Goal: Information Seeking & Learning: Learn about a topic

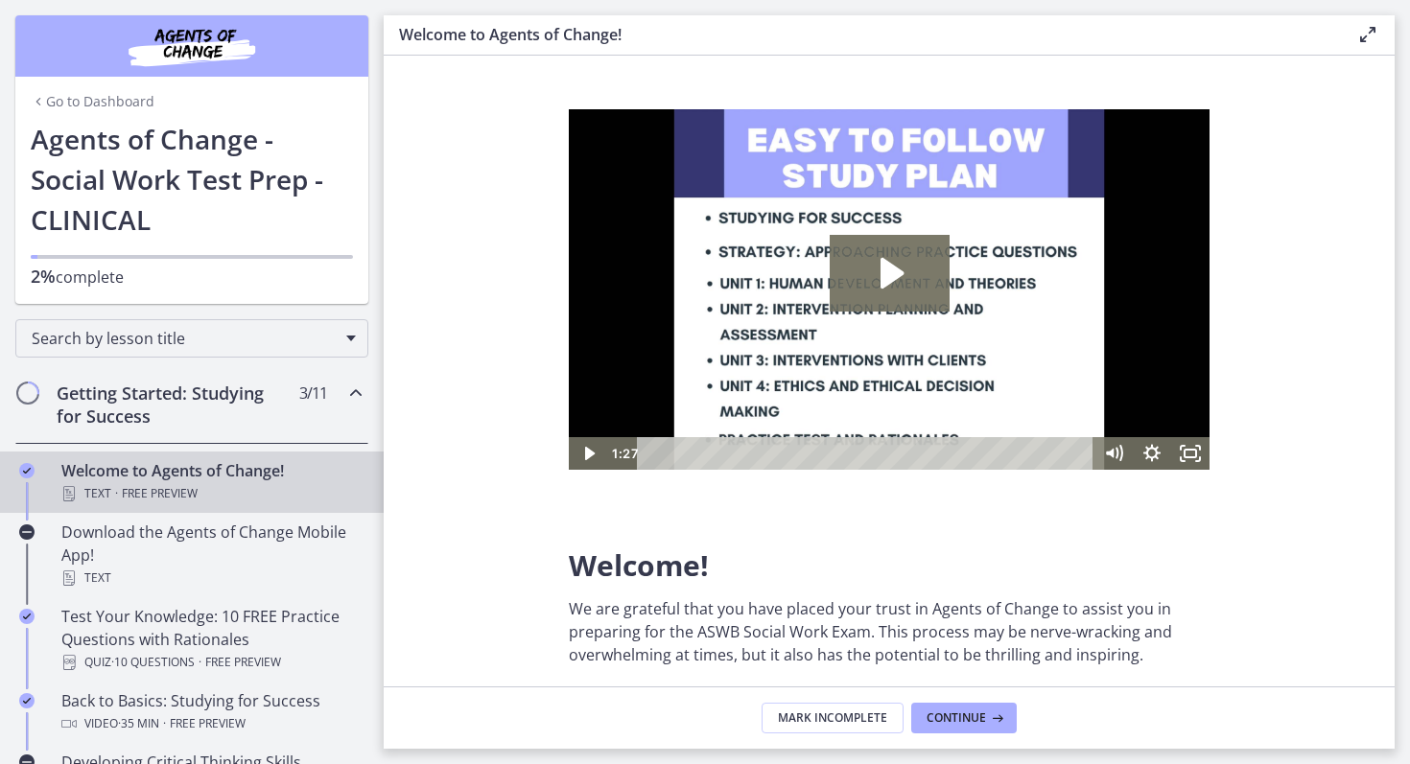
click at [91, 99] on link "Go to Dashboard" at bounding box center [93, 101] width 124 height 19
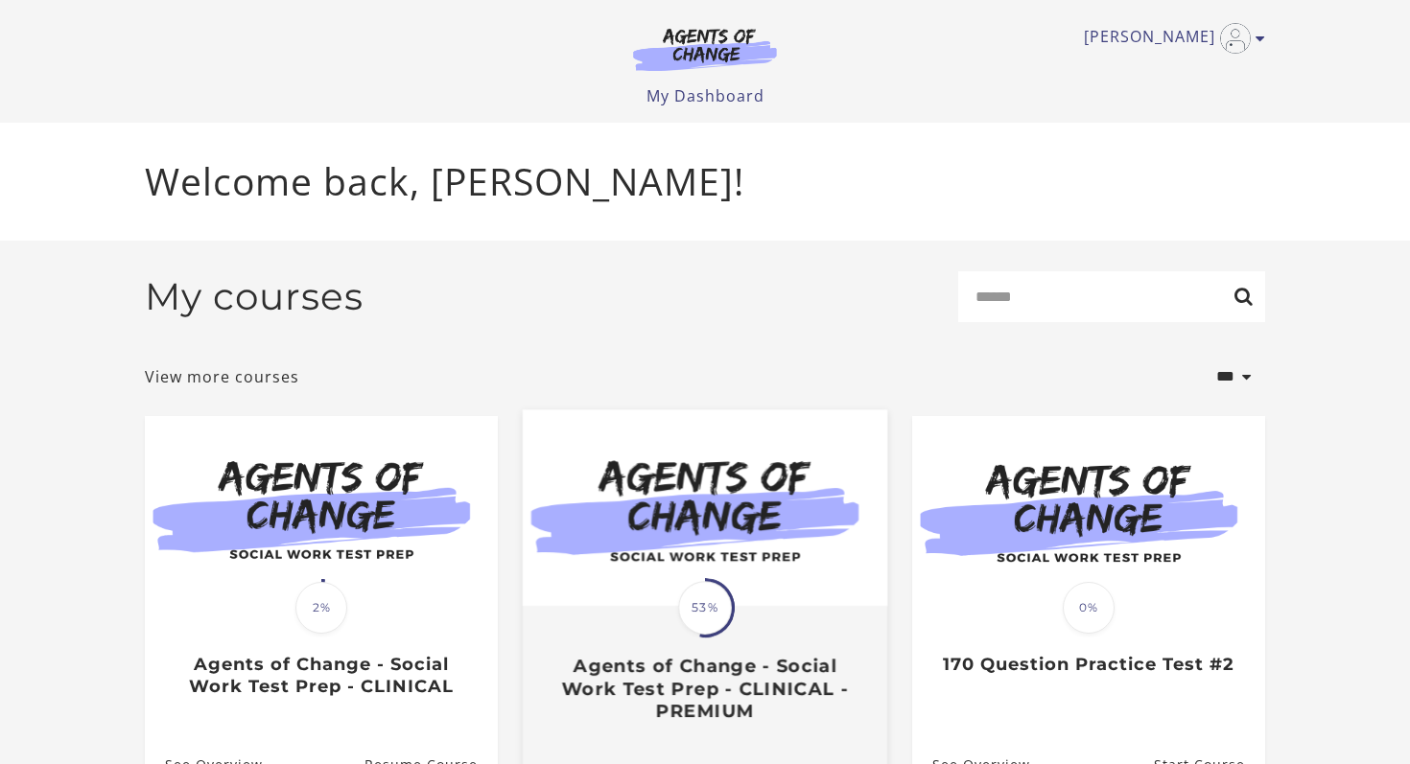
click at [648, 594] on img at bounding box center [705, 508] width 364 height 197
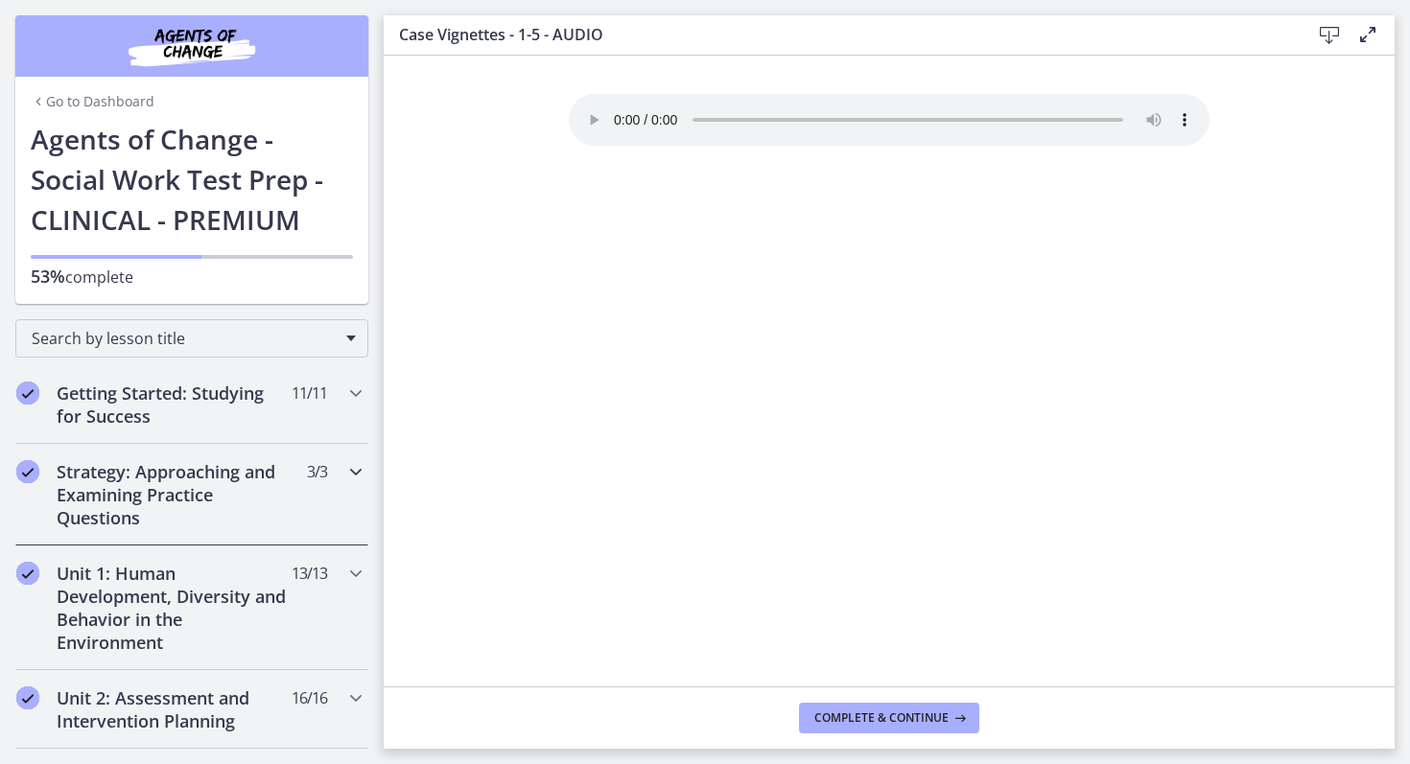
click at [256, 496] on h2 "Strategy: Approaching and Examining Practice Questions" at bounding box center [174, 494] width 234 height 69
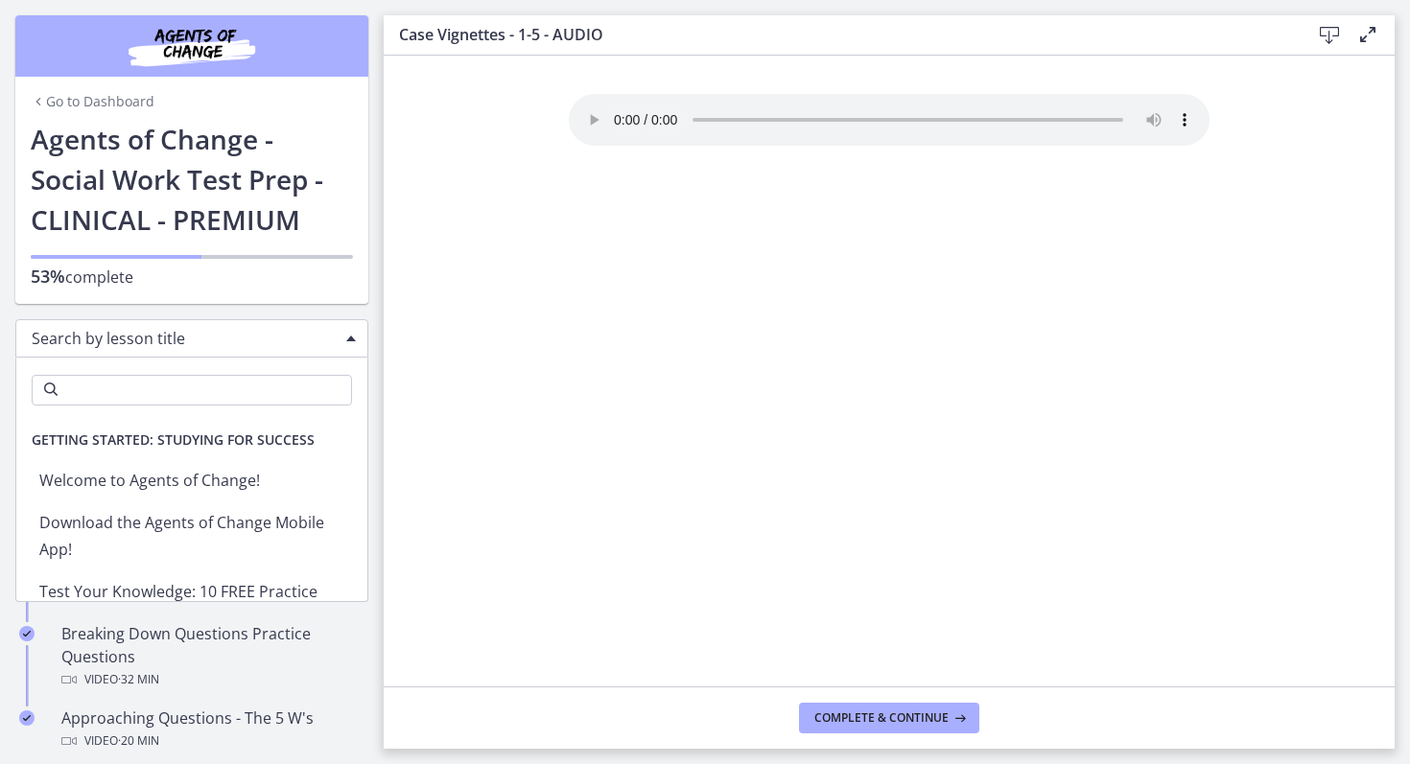
click at [356, 327] on div "Search by lesson title" at bounding box center [191, 338] width 353 height 38
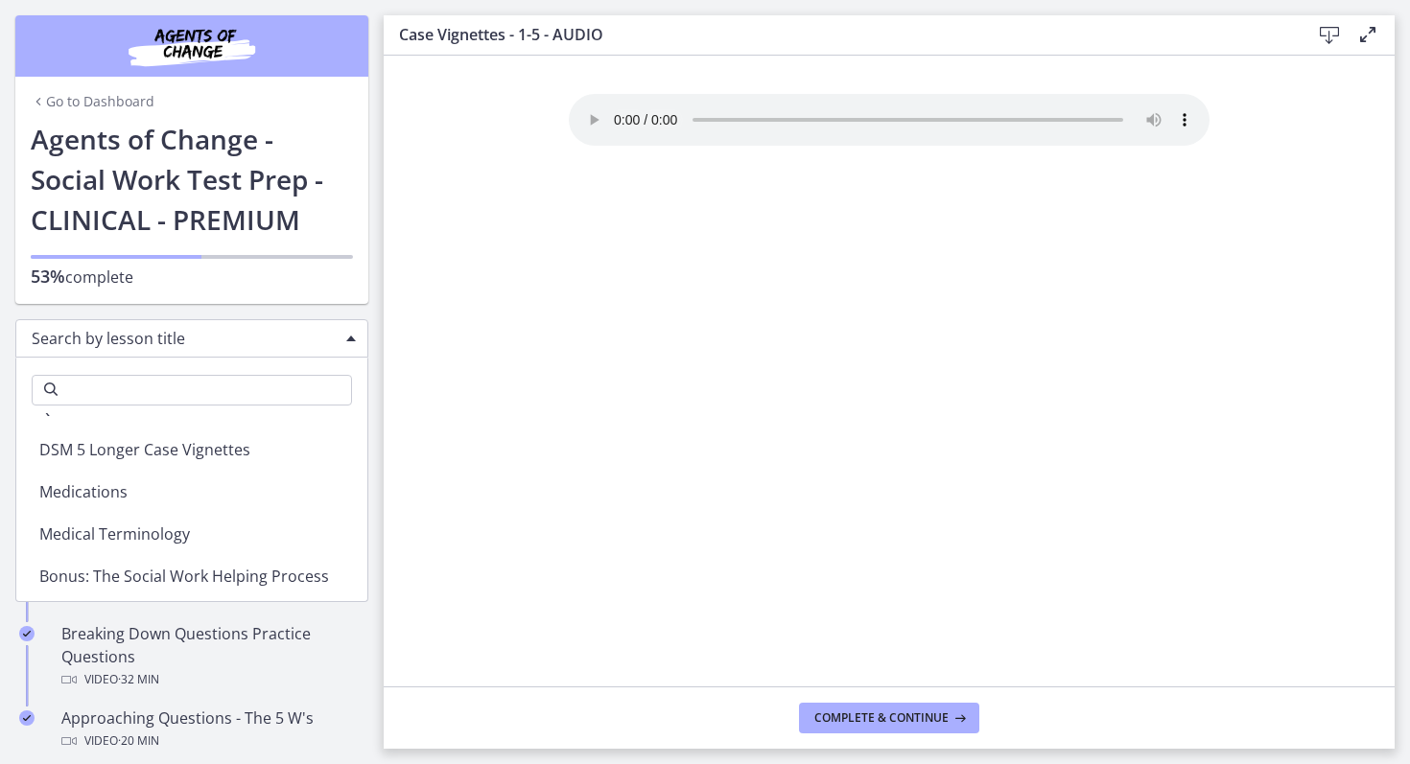
scroll to position [2271, 0]
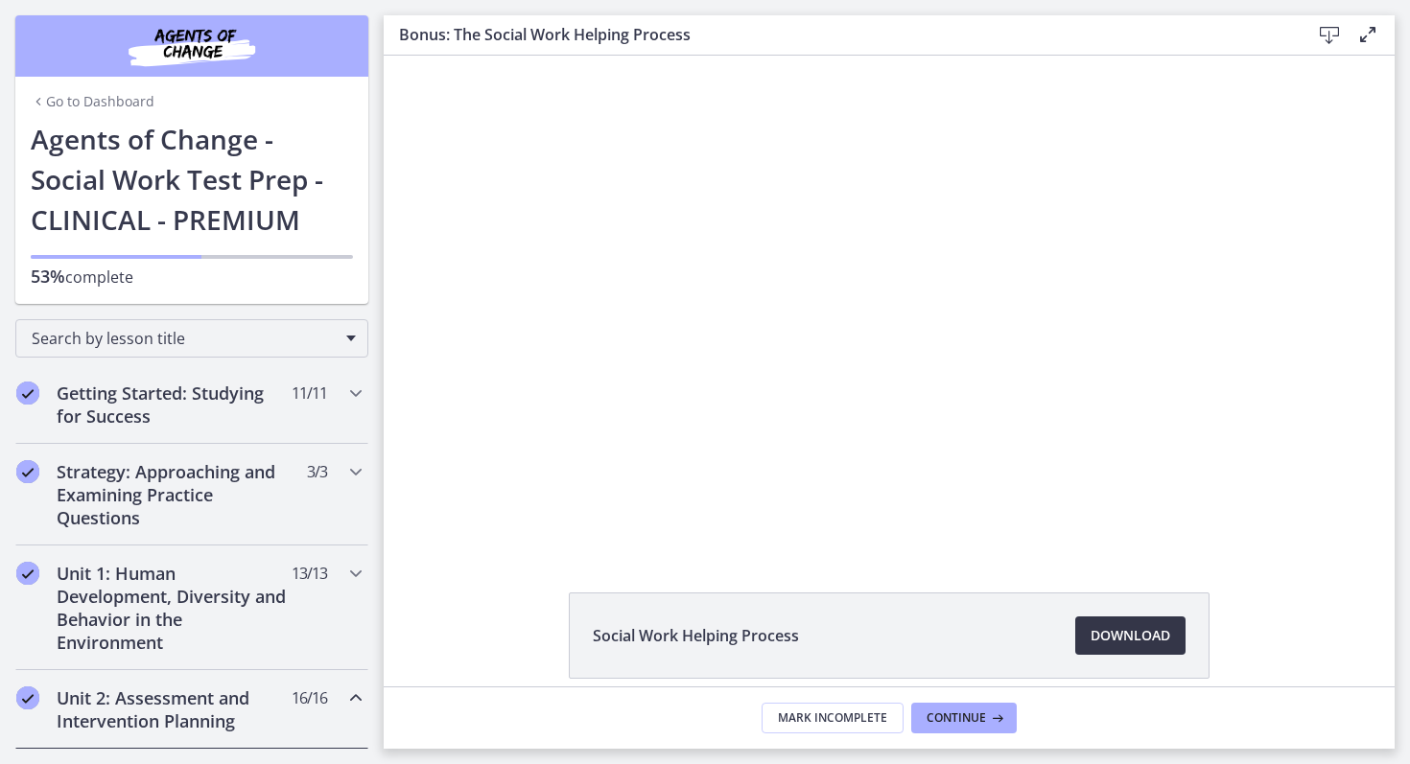
click at [1133, 635] on span "Download Opens in a new window" at bounding box center [1130, 635] width 80 height 23
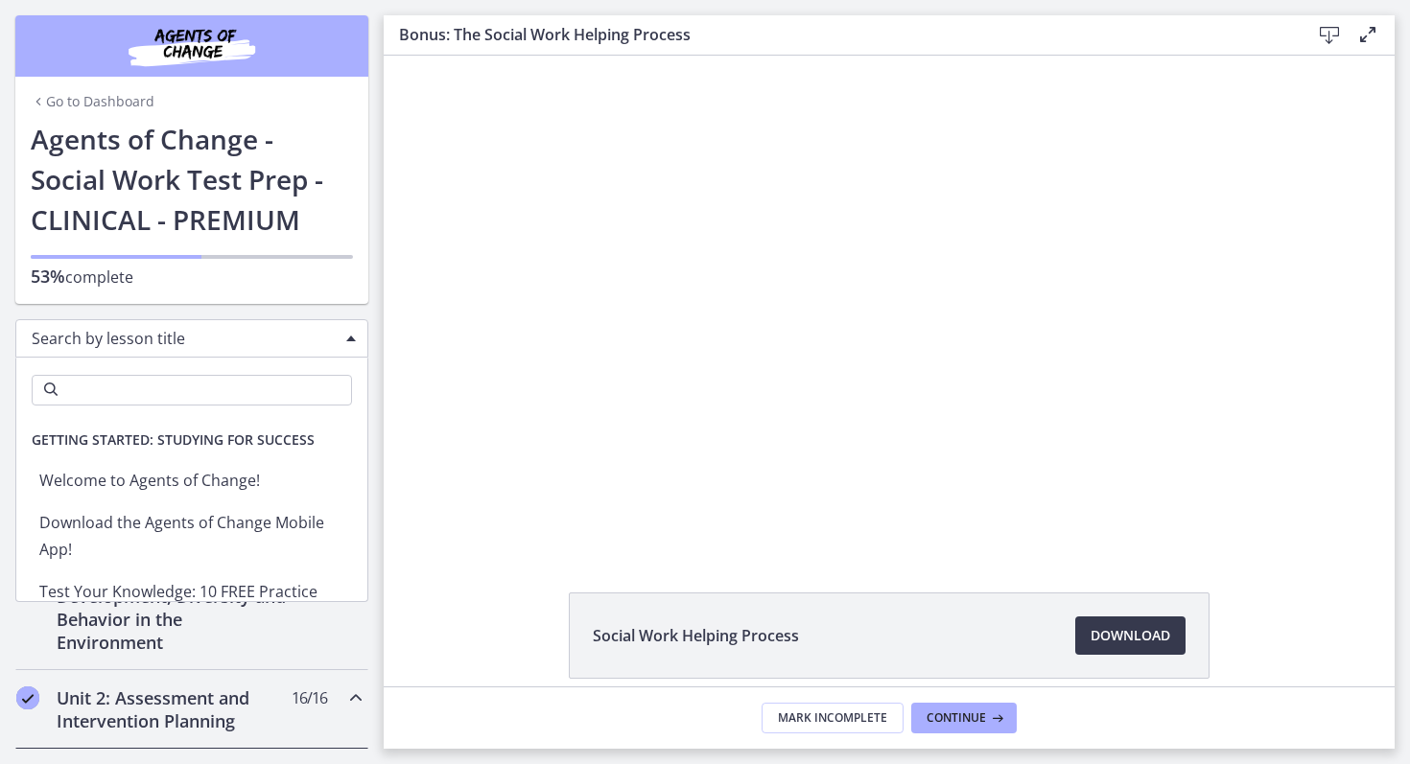
click at [355, 339] on span "Chapters" at bounding box center [351, 339] width 10 height 6
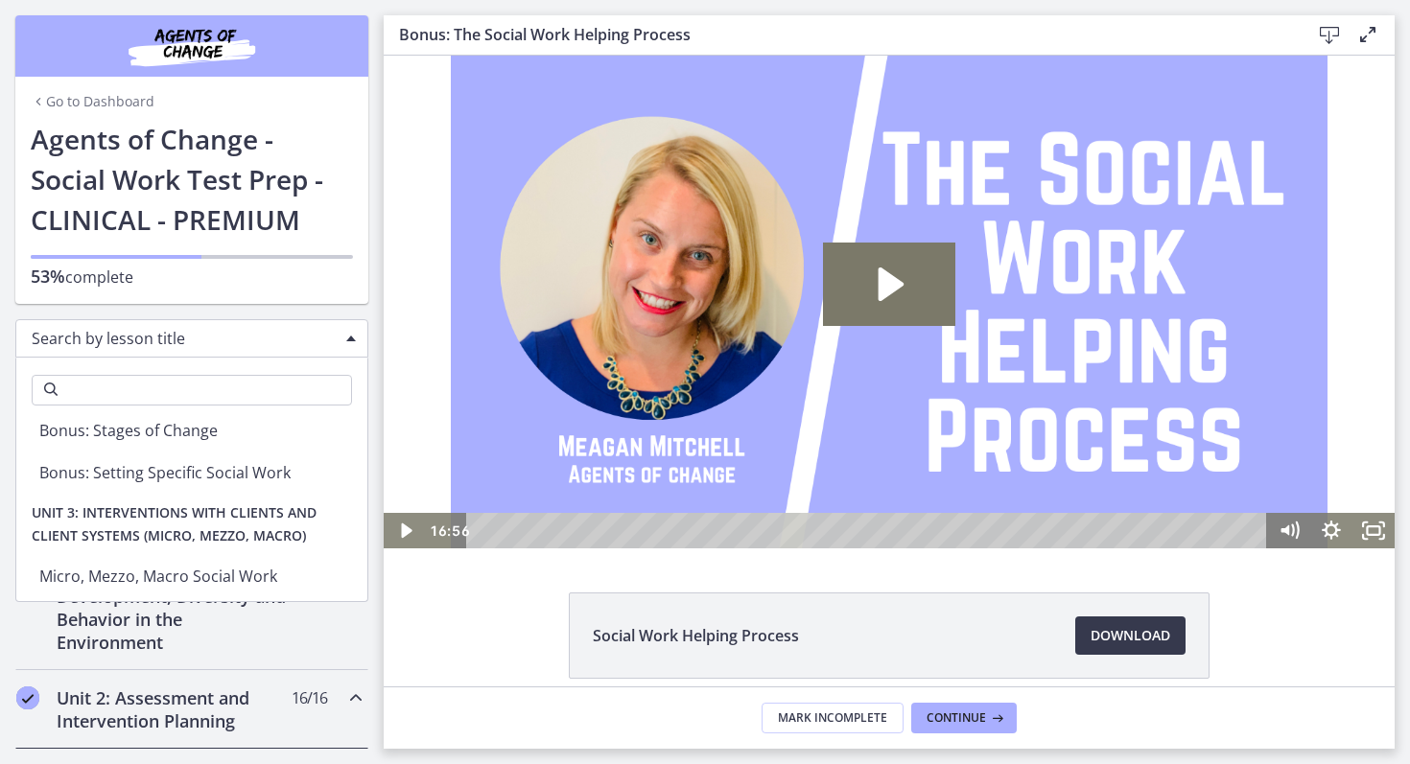
scroll to position [2543, 0]
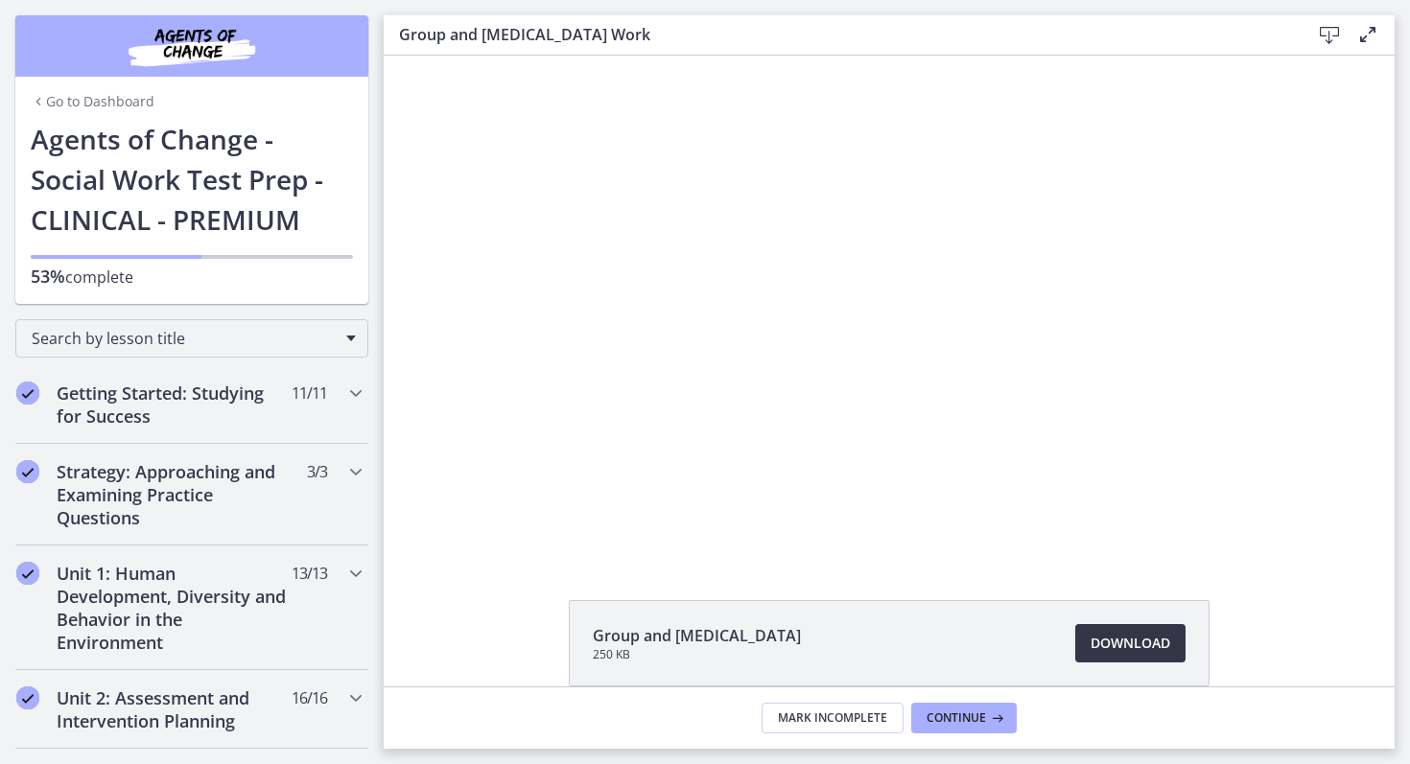
click at [1127, 647] on span "Download Opens in a new window" at bounding box center [1130, 643] width 80 height 23
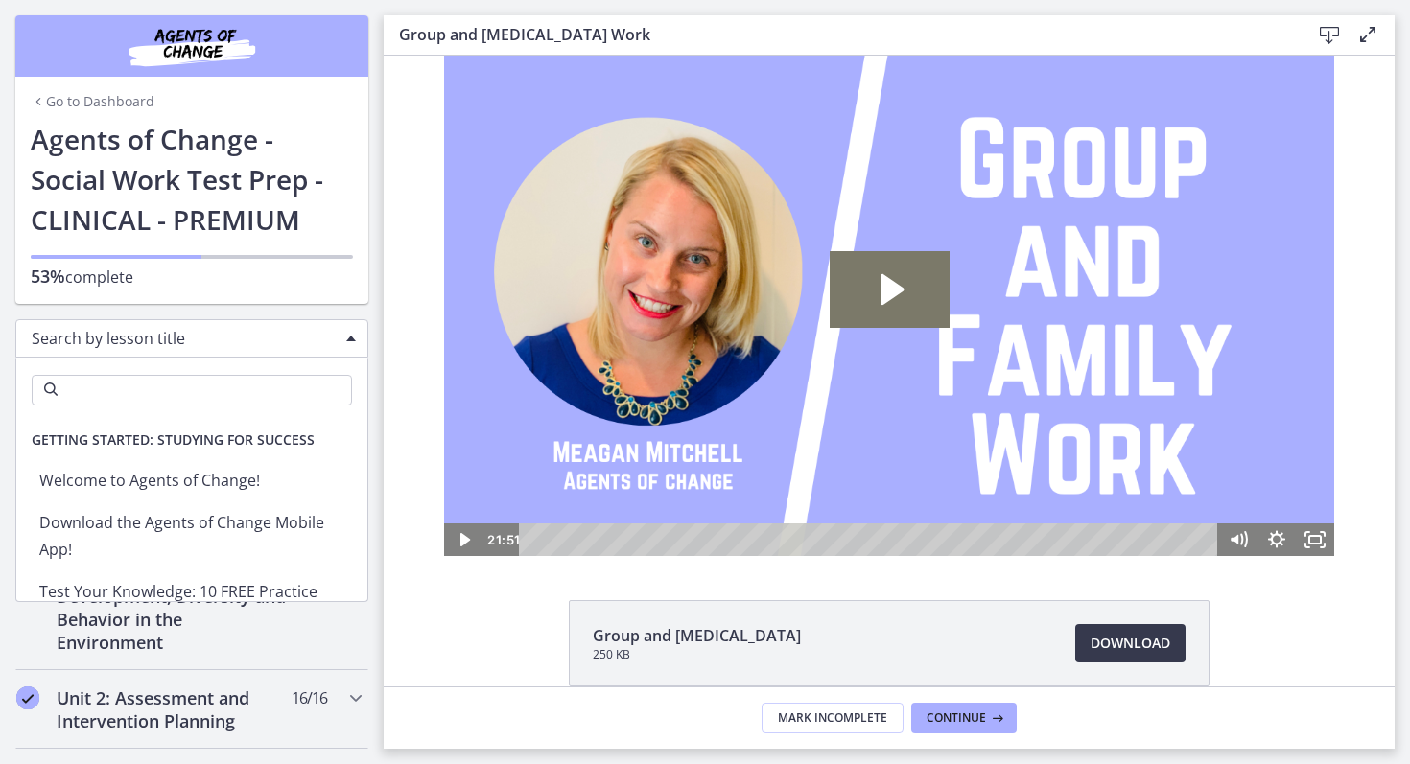
click at [326, 333] on span "Search by lesson title" at bounding box center [184, 338] width 305 height 21
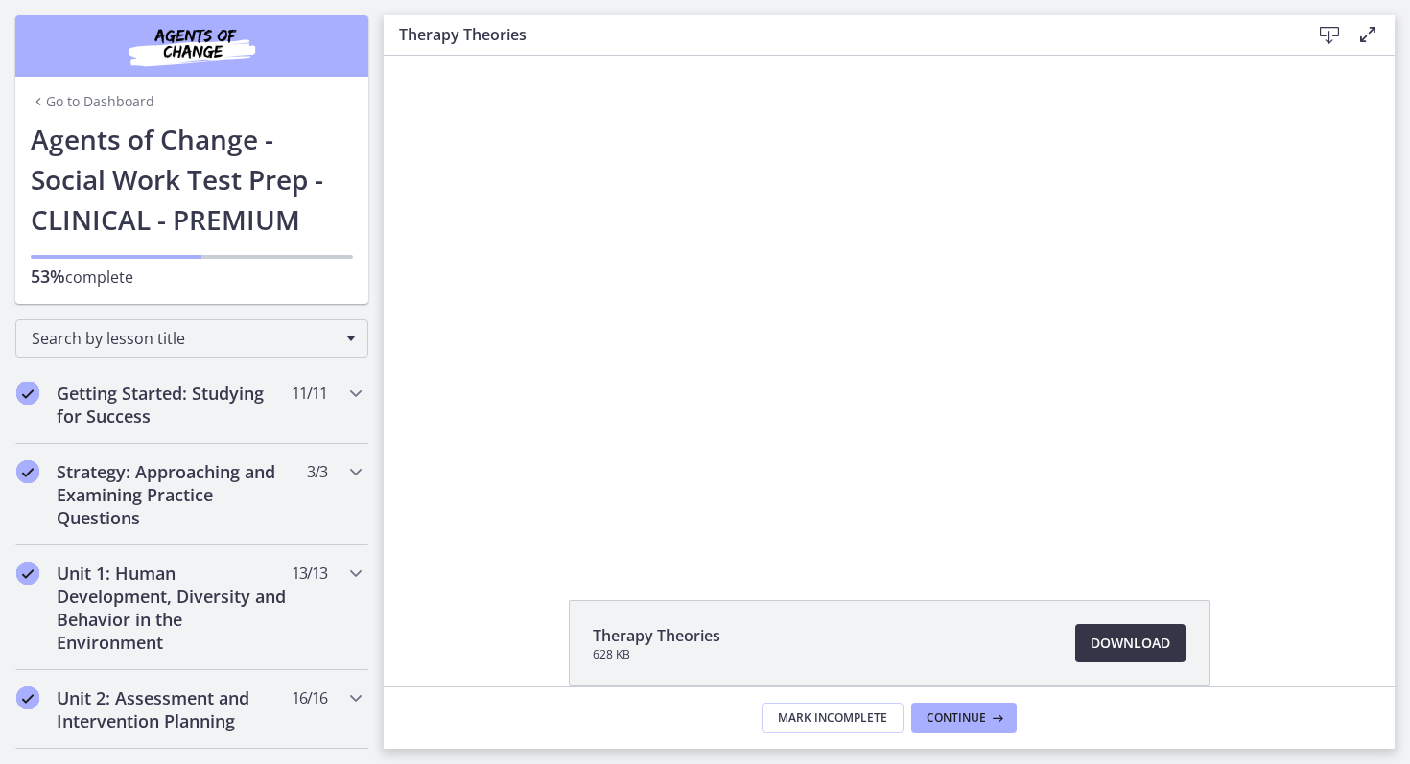
click at [1115, 642] on span "Download Opens in a new window" at bounding box center [1130, 643] width 80 height 23
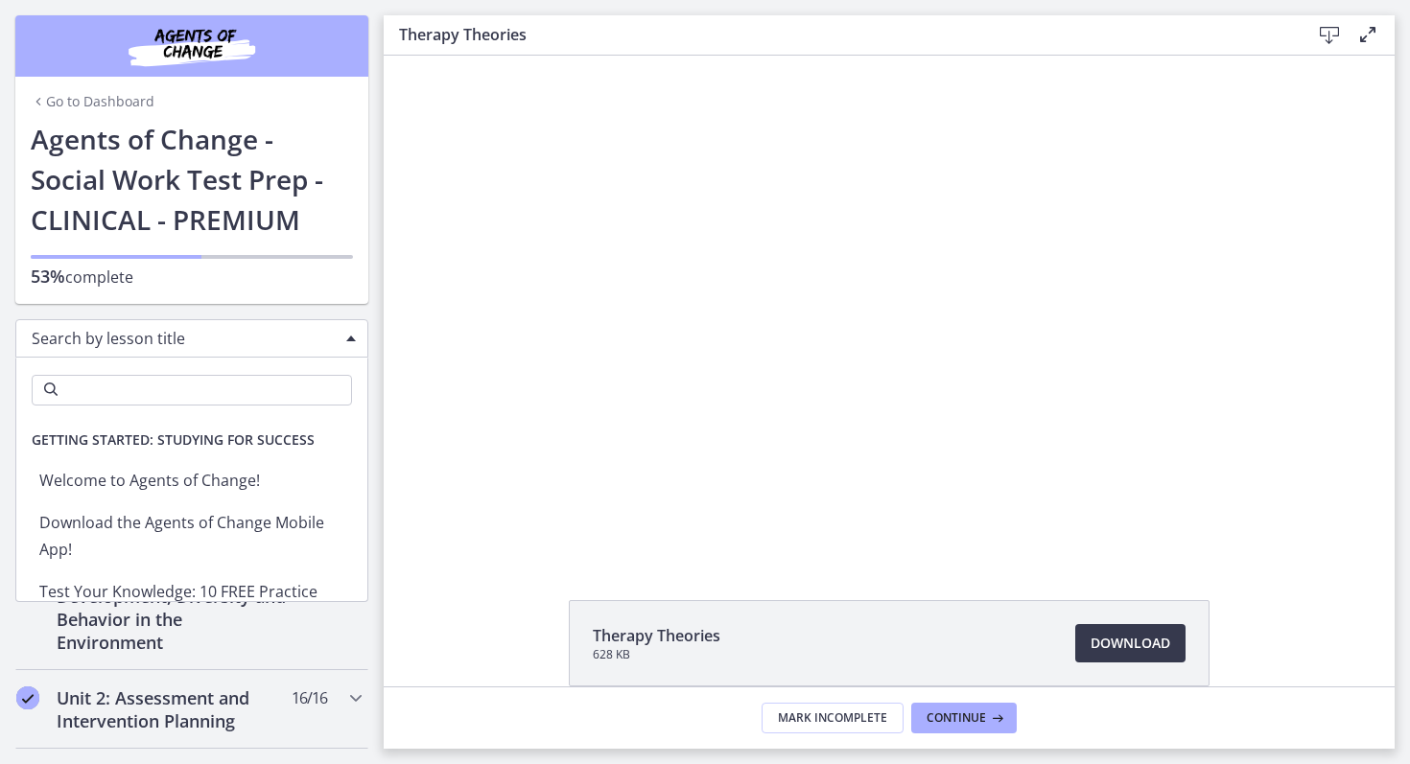
click at [350, 341] on div "Search by lesson title" at bounding box center [191, 338] width 353 height 38
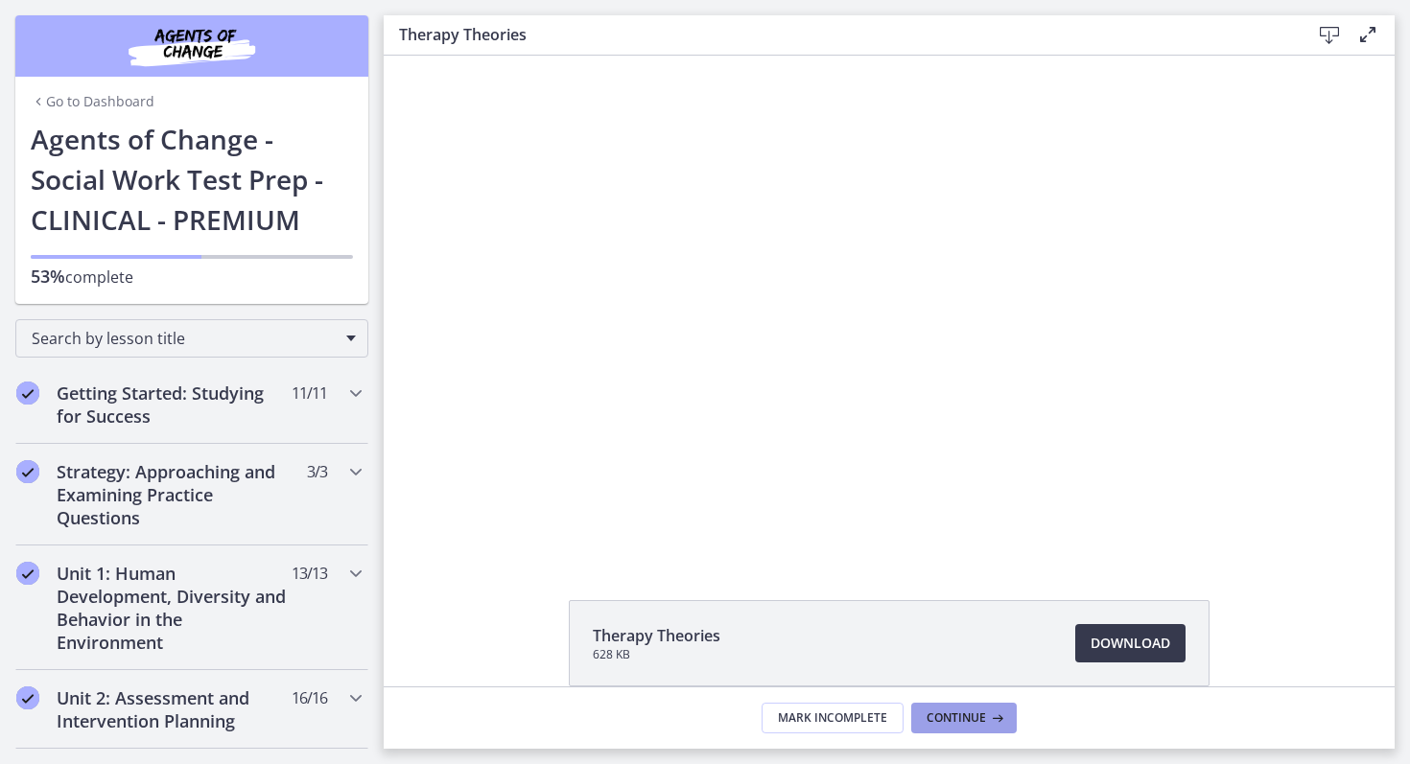
click at [981, 717] on span "Continue" at bounding box center [955, 718] width 59 height 15
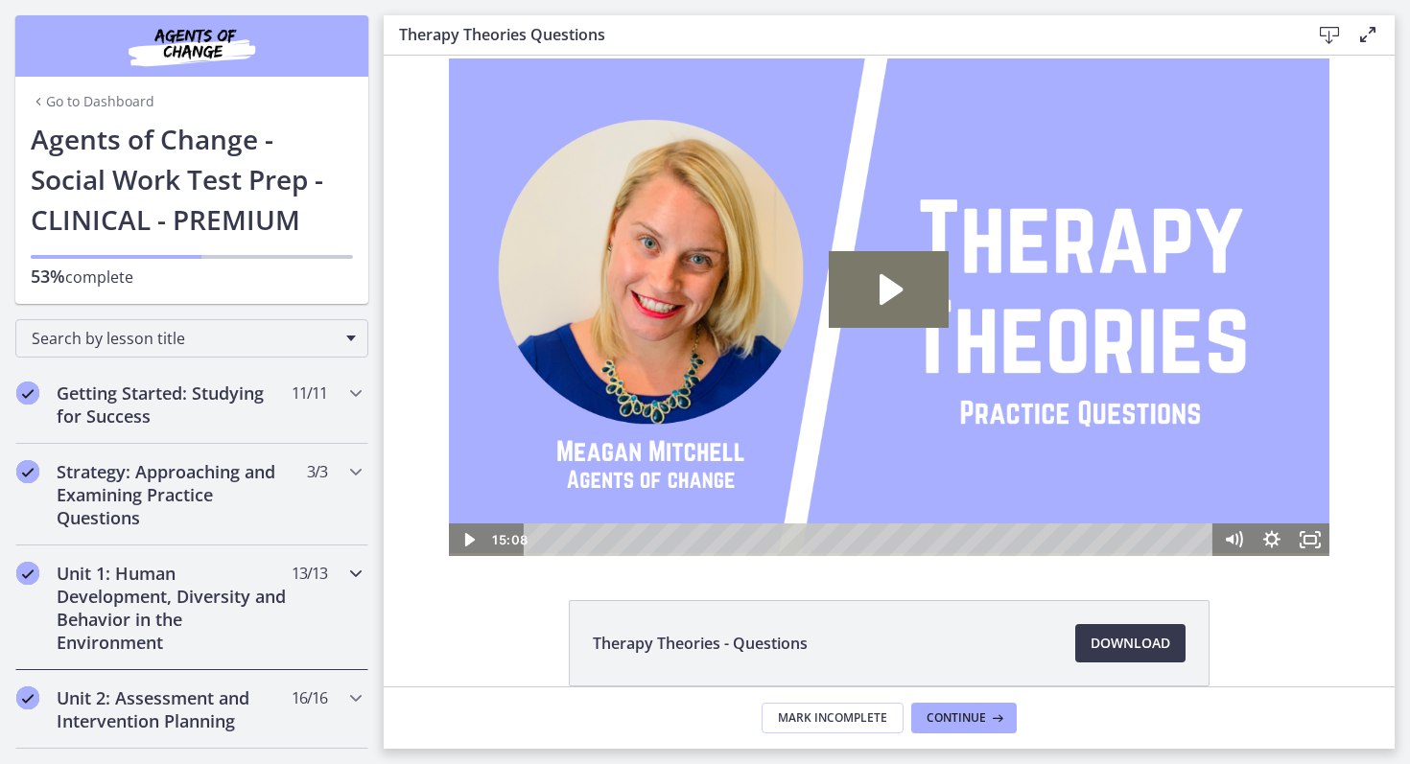
click at [347, 569] on icon "Chapters" at bounding box center [355, 573] width 23 height 23
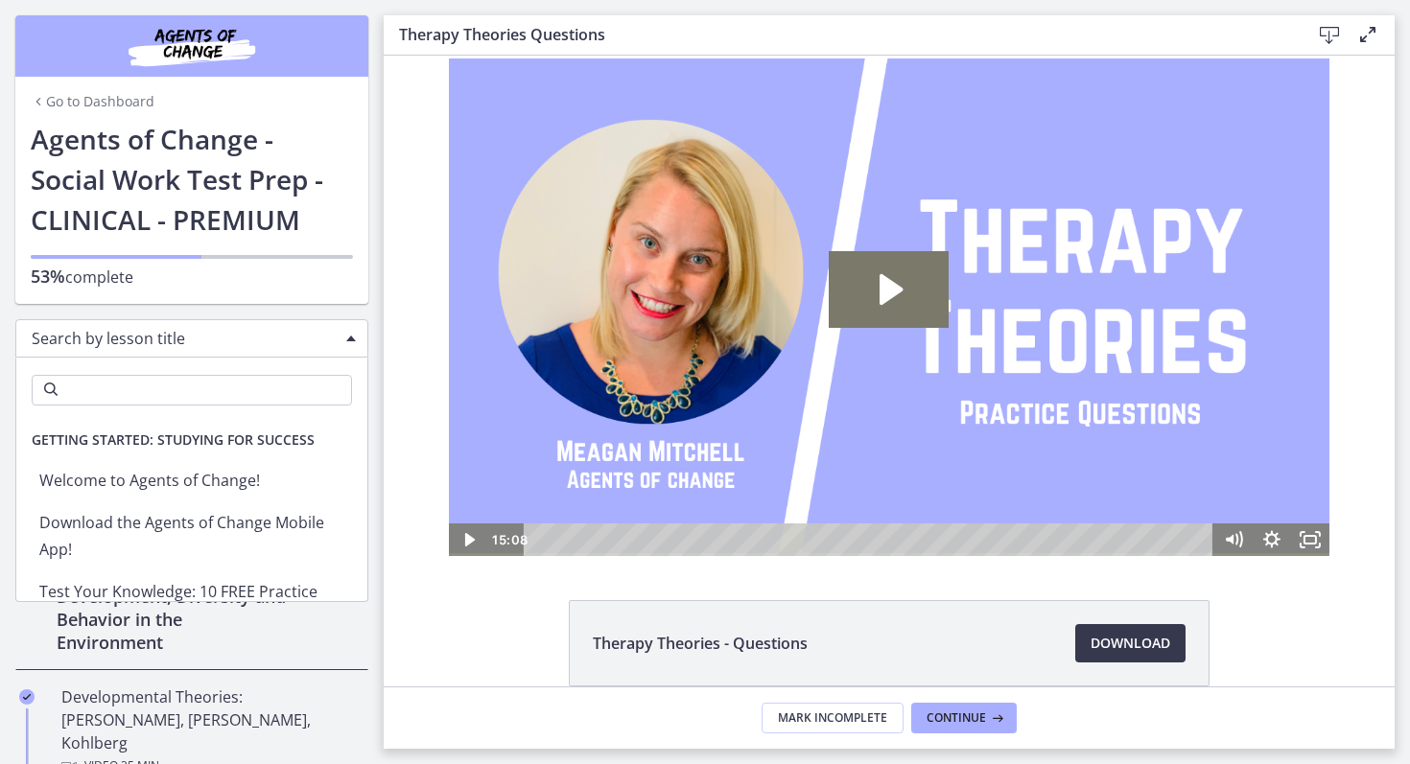
scroll to position [2459, 0]
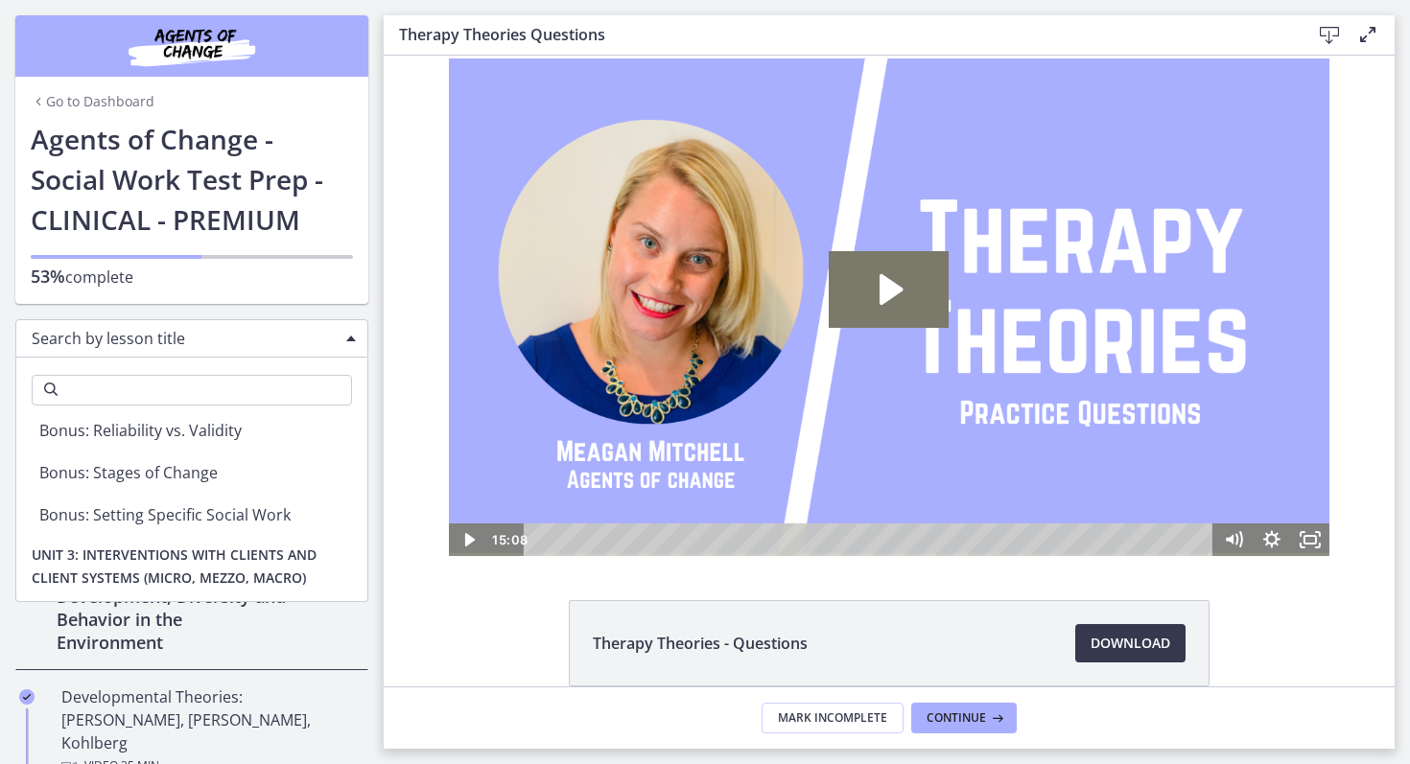
click at [341, 336] on div "Search by lesson title" at bounding box center [191, 338] width 353 height 38
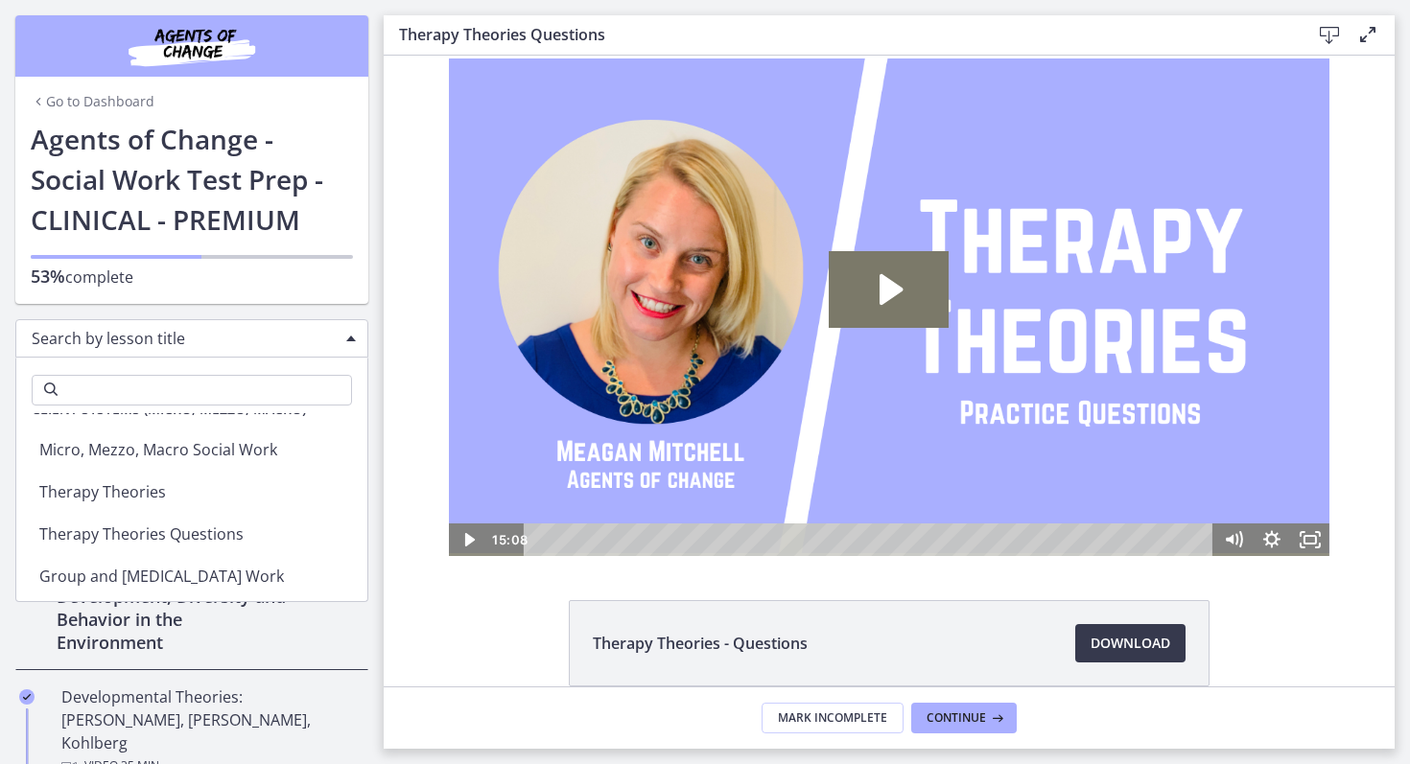
scroll to position [2696, 0]
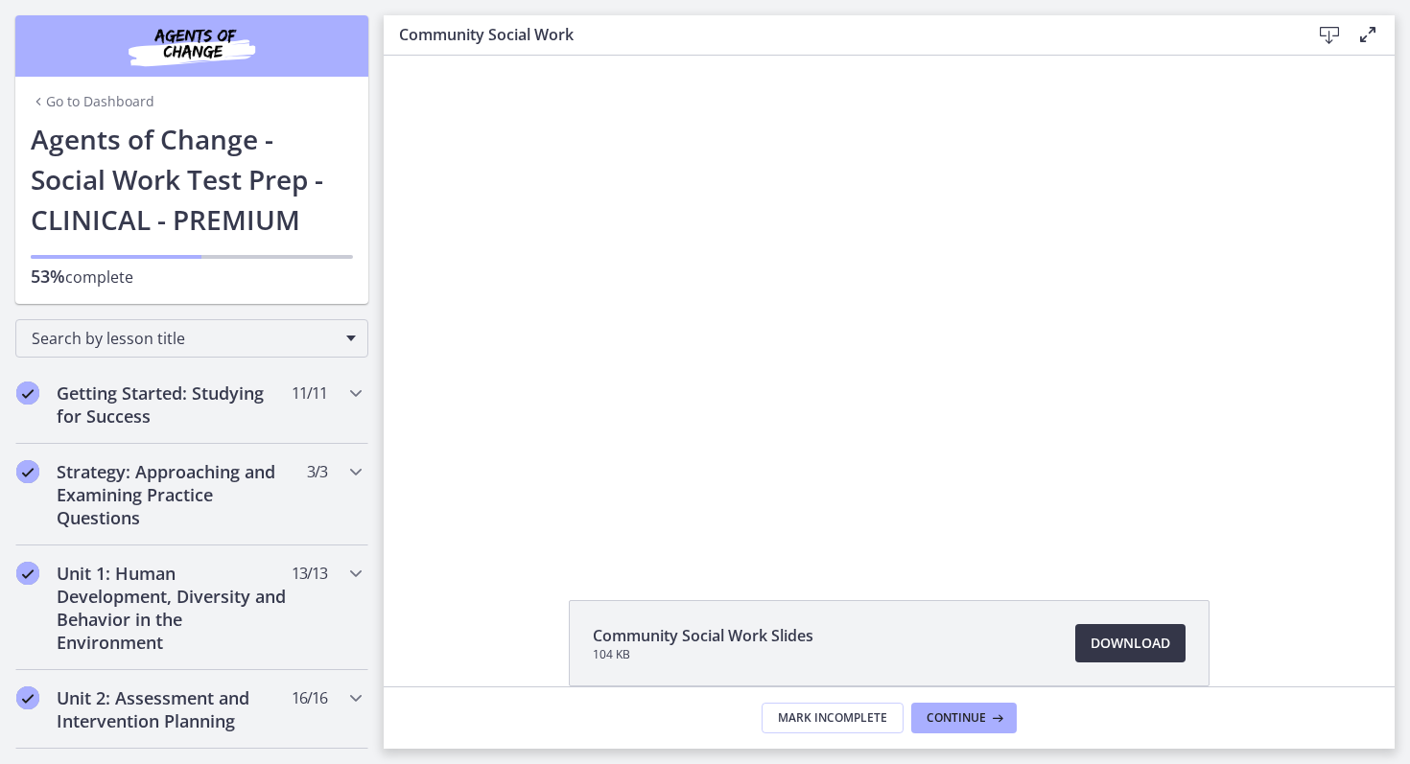
click at [1108, 642] on span "Download Opens in a new window" at bounding box center [1130, 643] width 80 height 23
